Goal: Navigation & Orientation: Find specific page/section

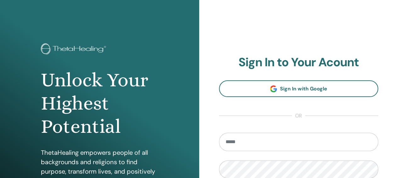
scroll to position [123, 0]
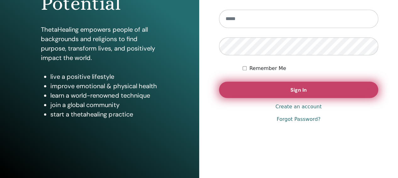
type input "**********"
click at [304, 95] on button "Sign In" at bounding box center [298, 90] width 159 height 16
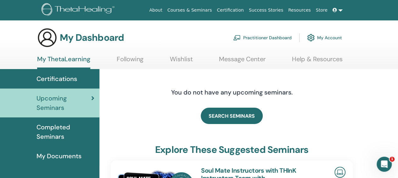
click at [51, 77] on span "Certifications" at bounding box center [56, 78] width 41 height 9
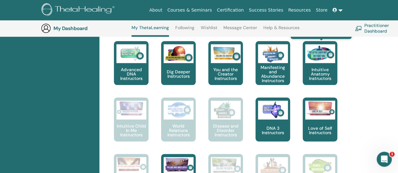
scroll to position [281, 0]
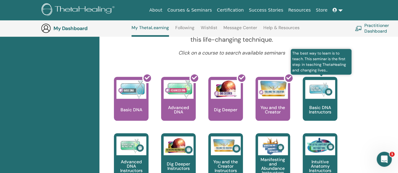
scroll to position [243, 0]
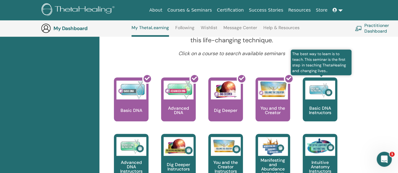
click at [319, 103] on div "Basic DNA Instructors" at bounding box center [319, 100] width 35 height 44
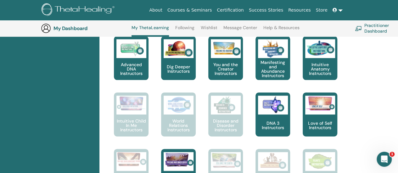
scroll to position [357, 0]
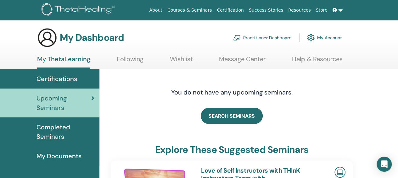
click at [72, 80] on span "Certifications" at bounding box center [56, 78] width 41 height 9
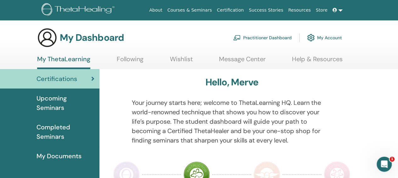
click at [60, 131] on span "Completed Seminars" at bounding box center [65, 132] width 58 height 19
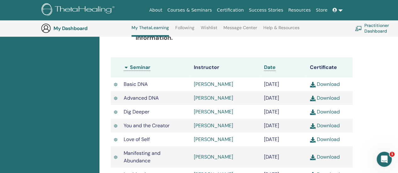
scroll to position [167, 0]
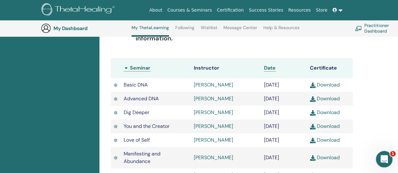
click at [380, 161] on icon "Intercom Messenger uygulamasını aç" at bounding box center [383, 159] width 10 height 10
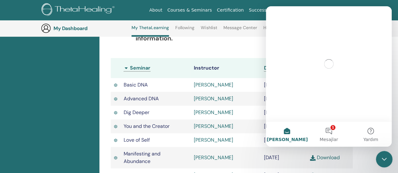
scroll to position [0, 0]
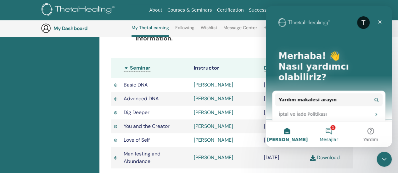
click at [326, 130] on button "1 Mesajlar" at bounding box center [328, 134] width 42 height 25
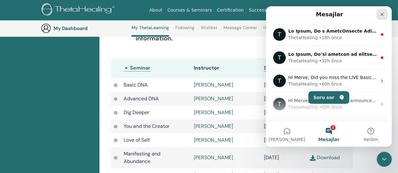
click at [381, 15] on icon "Kapat" at bounding box center [381, 14] width 5 height 5
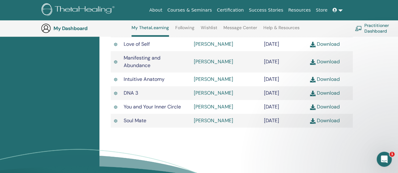
scroll to position [261, 0]
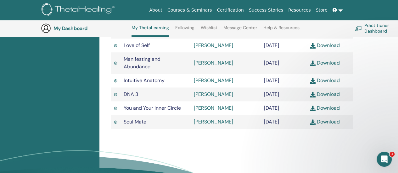
click at [372, 90] on div "Completed Seminars Below you can find your completed seminars. If you see missi…" at bounding box center [248, 18] width 298 height 389
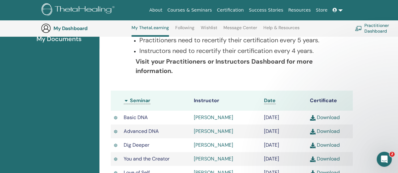
scroll to position [133, 0]
click at [209, 29] on link "Wishlist" at bounding box center [208, 30] width 17 height 10
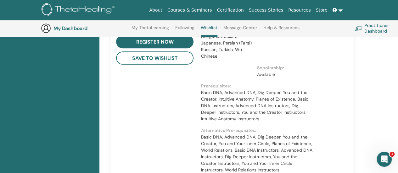
scroll to position [263, 0]
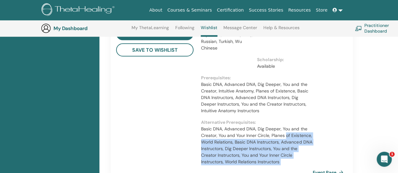
drag, startPoint x: 285, startPoint y: 119, endPoint x: 347, endPoint y: 91, distance: 67.8
click at [347, 91] on div "THInK Instructors Team with [PERSON_NAME], Founder of ThetaHealing® register no…" at bounding box center [231, 64] width 251 height 233
click at [347, 91] on div "$2810.00 Event Page" at bounding box center [337, 64] width 23 height 233
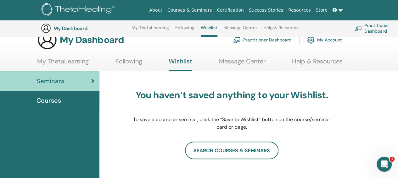
scroll to position [0, 0]
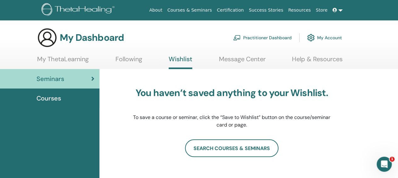
click at [133, 63] on link "Following" at bounding box center [128, 61] width 27 height 12
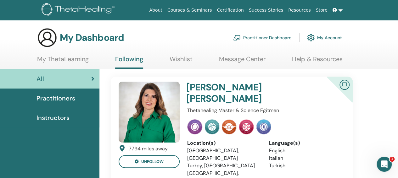
click at [68, 58] on link "My ThetaLearning" at bounding box center [63, 61] width 52 height 12
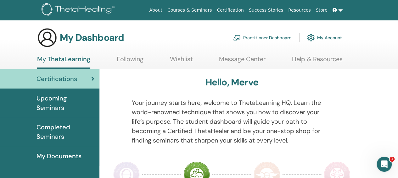
click at [54, 100] on span "Upcoming Seminars" at bounding box center [65, 103] width 58 height 19
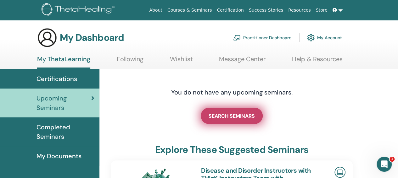
click at [240, 116] on span "SEARCH SEMINARS" at bounding box center [231, 116] width 46 height 7
